Goal: Communication & Community: Answer question/provide support

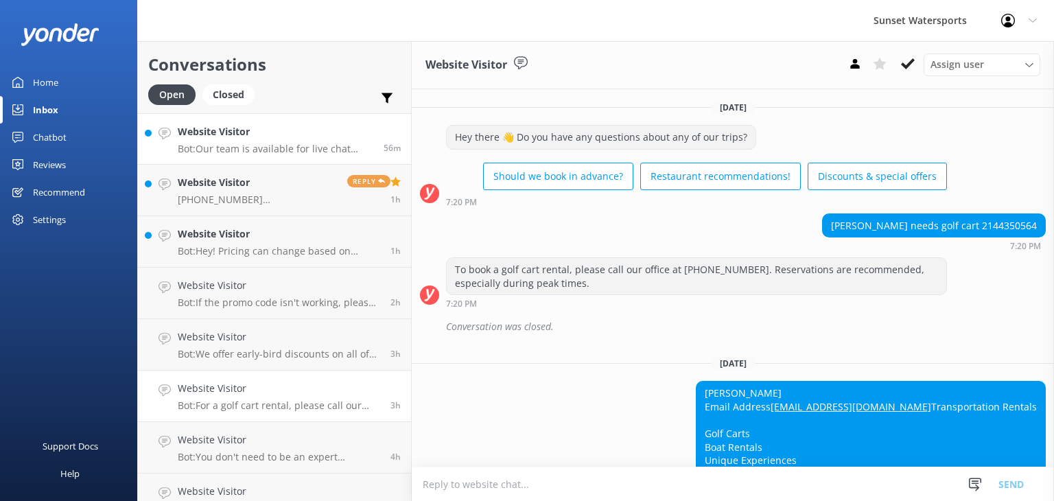
scroll to position [19911, 0]
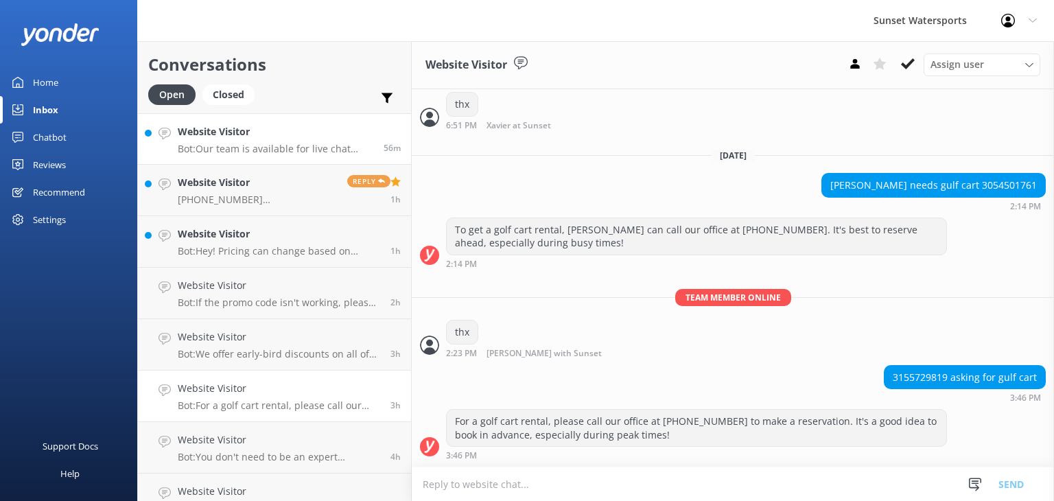
click at [269, 138] on h4 "Website Visitor" at bounding box center [276, 131] width 196 height 15
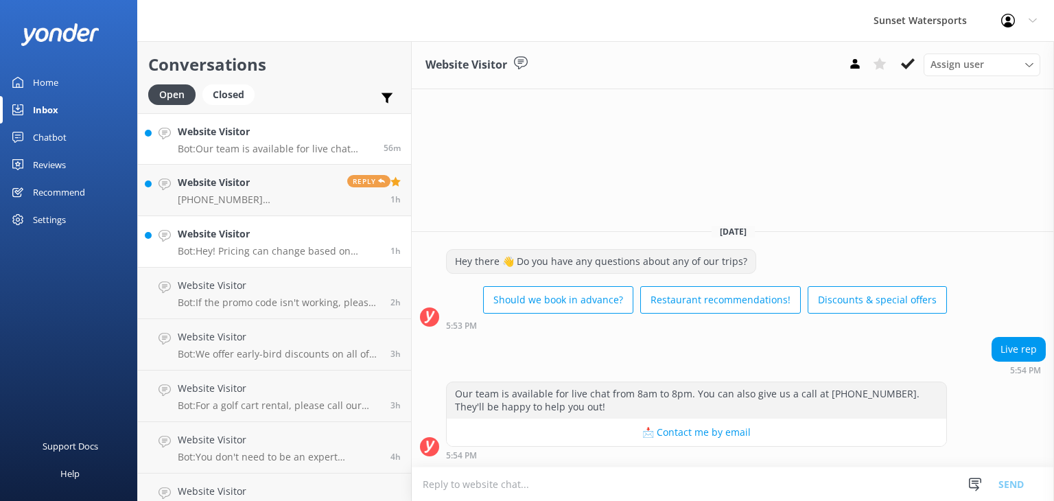
click at [255, 234] on h4 "Website Visitor" at bounding box center [279, 233] width 202 height 15
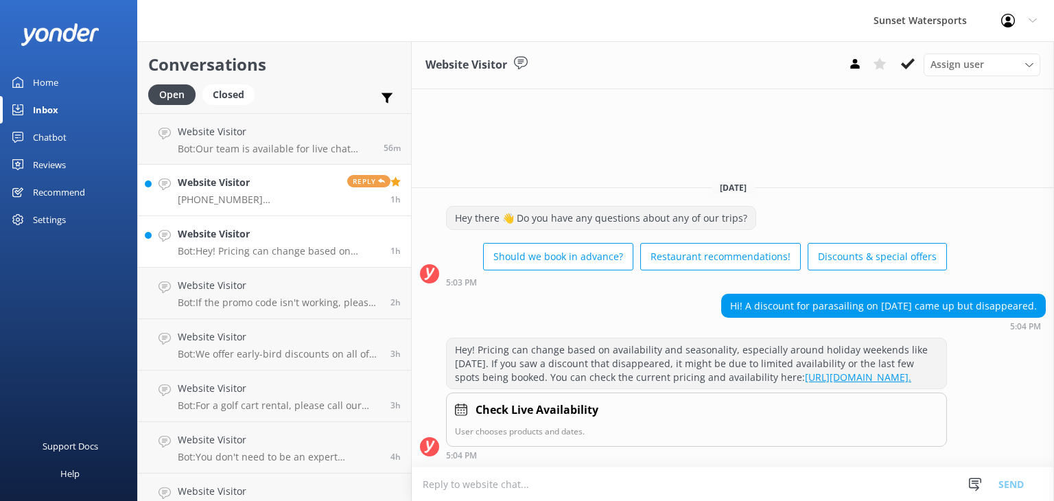
click at [257, 185] on h4 "Website Visitor" at bounding box center [257, 182] width 159 height 15
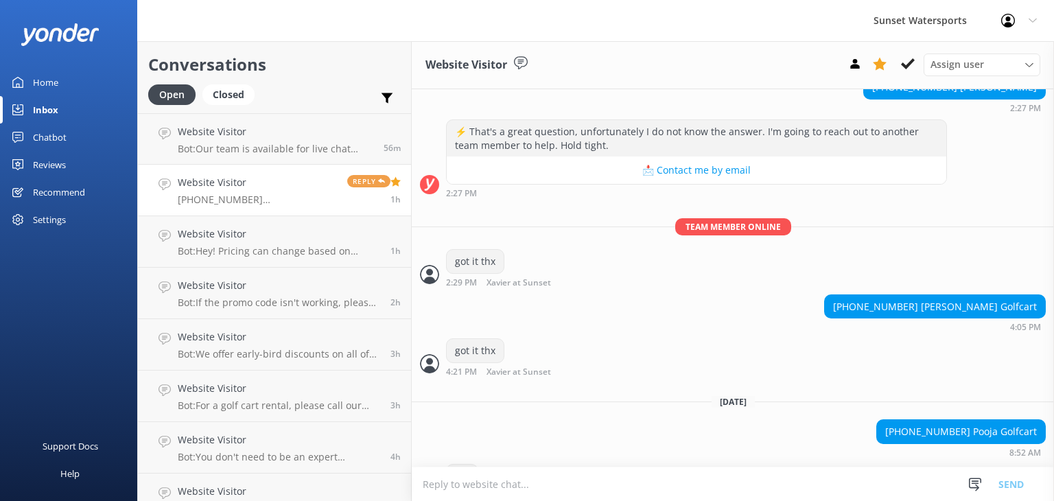
scroll to position [6313, 0]
